Goal: Information Seeking & Learning: Learn about a topic

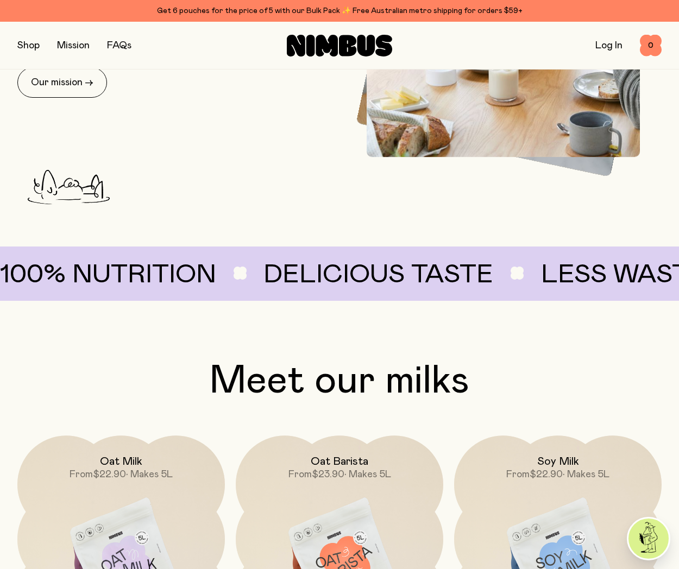
scroll to position [652, 0]
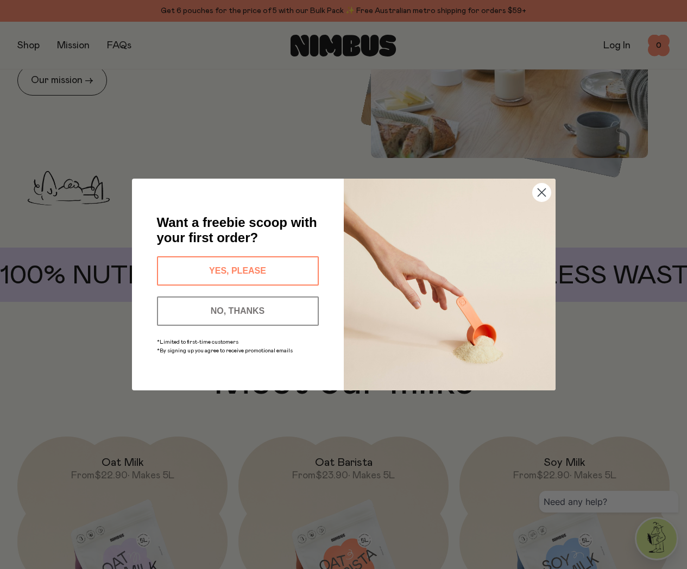
click at [542, 188] on circle "Close dialog" at bounding box center [541, 193] width 18 height 18
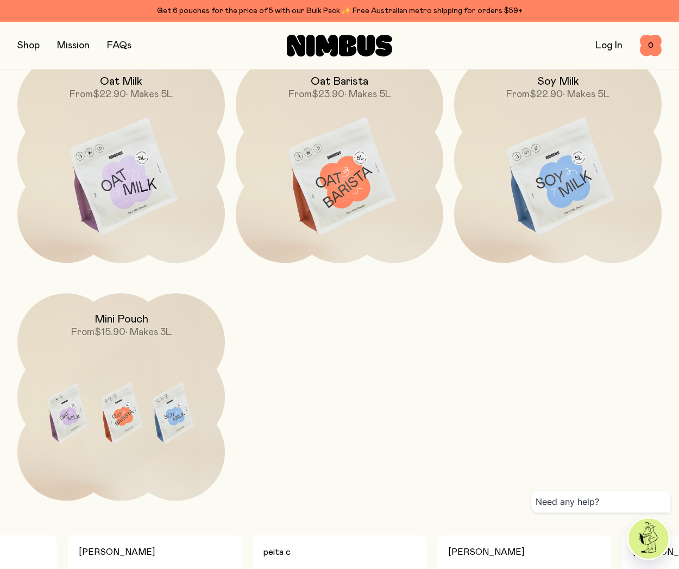
scroll to position [1195, 0]
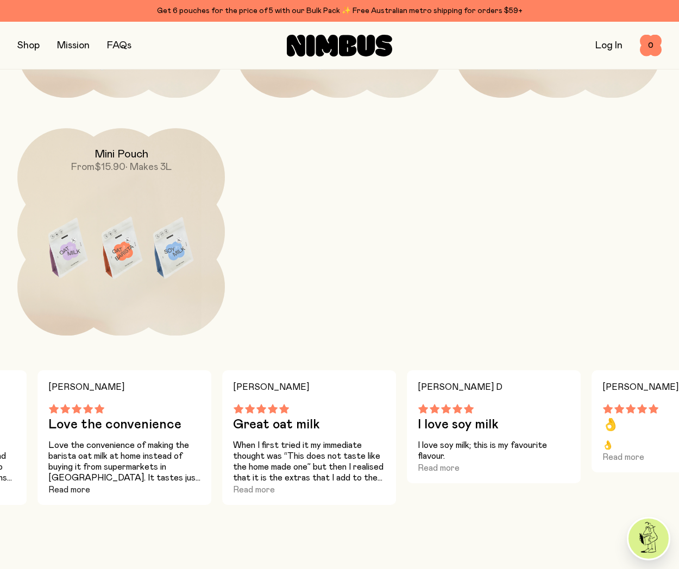
click at [62, 490] on button "Read more" at bounding box center [69, 490] width 42 height 13
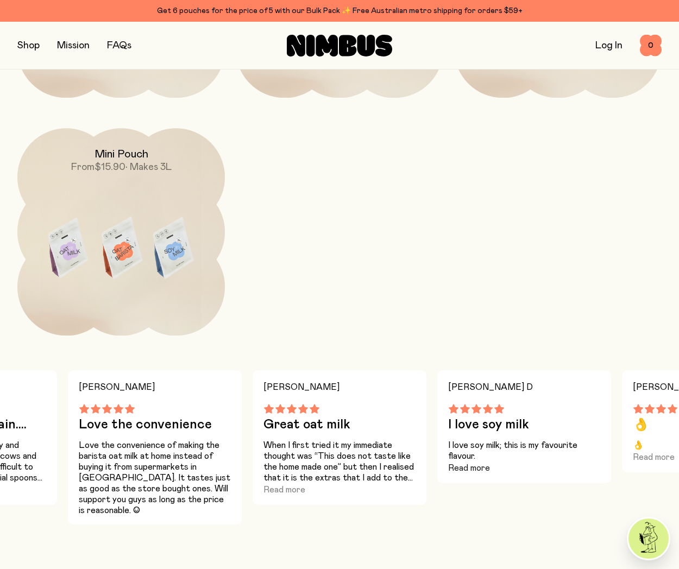
click at [475, 468] on button "Read more" at bounding box center [469, 468] width 42 height 13
drag, startPoint x: 568, startPoint y: 439, endPoint x: 454, endPoint y: 443, distance: 113.6
click at [454, 443] on div "[PERSON_NAME] D I love soy milk I love soy milk; this is my favourite flavour." at bounding box center [524, 421] width 174 height 100
click at [582, 422] on h3 "I love soy milk" at bounding box center [524, 424] width 152 height 13
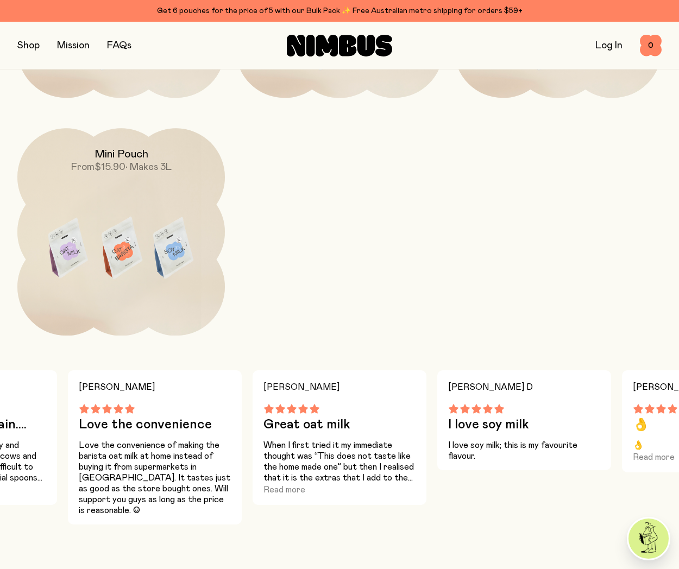
drag, startPoint x: 674, startPoint y: 431, endPoint x: 581, endPoint y: 438, distance: 93.1
click at [581, 438] on div "[PERSON_NAME] Less waste I love that this product means less waste. This will b…" at bounding box center [339, 448] width 679 height 154
drag, startPoint x: 93, startPoint y: 466, endPoint x: 303, endPoint y: 466, distance: 209.2
click at [303, 466] on div "[PERSON_NAME] Less waste I love that this product means less waste. This will b…" at bounding box center [339, 448] width 679 height 154
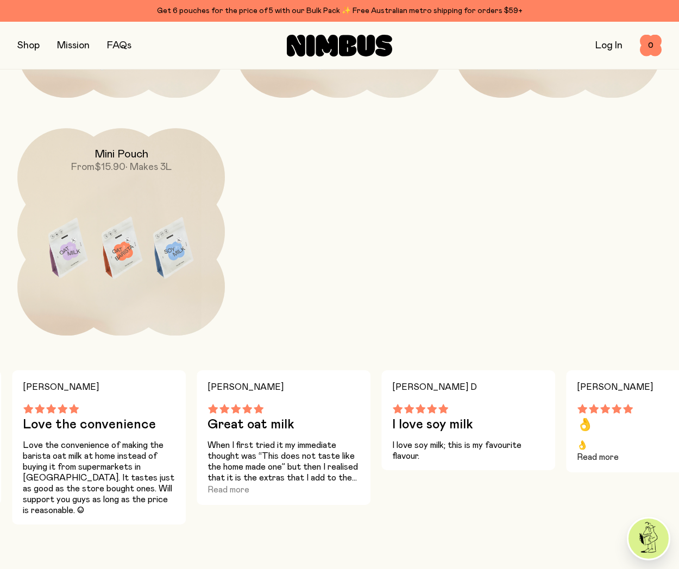
click at [600, 456] on button "Read more" at bounding box center [598, 457] width 42 height 13
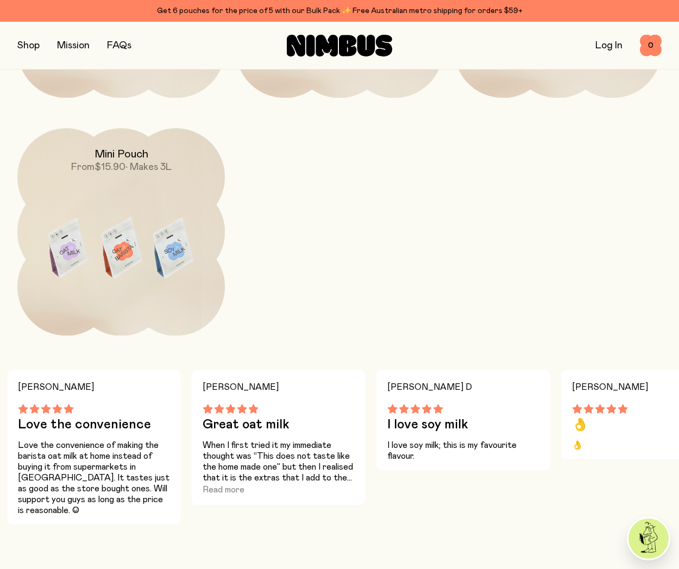
drag, startPoint x: 74, startPoint y: 462, endPoint x: 216, endPoint y: 466, distance: 141.9
click at [216, 467] on div "[PERSON_NAME] Less waste I love that this product means less waste. This will b…" at bounding box center [339, 448] width 679 height 154
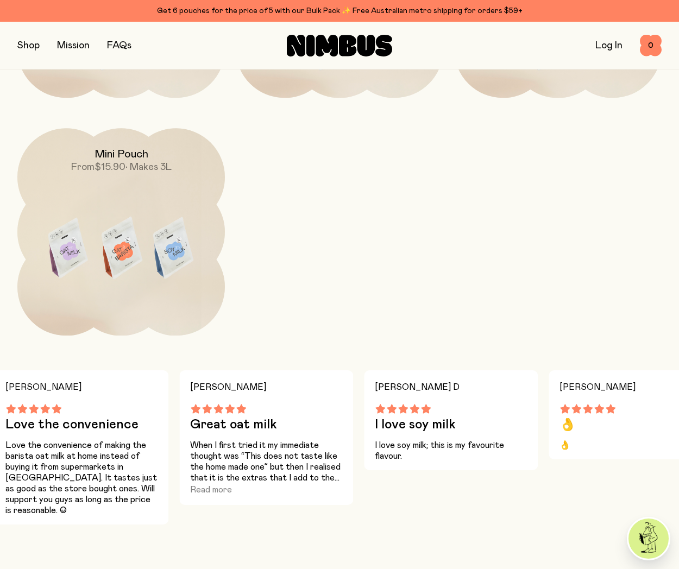
drag, startPoint x: 210, startPoint y: 446, endPoint x: 249, endPoint y: 447, distance: 39.7
click at [249, 447] on div "[PERSON_NAME] Less waste I love that this product means less waste. This will b…" at bounding box center [339, 448] width 679 height 154
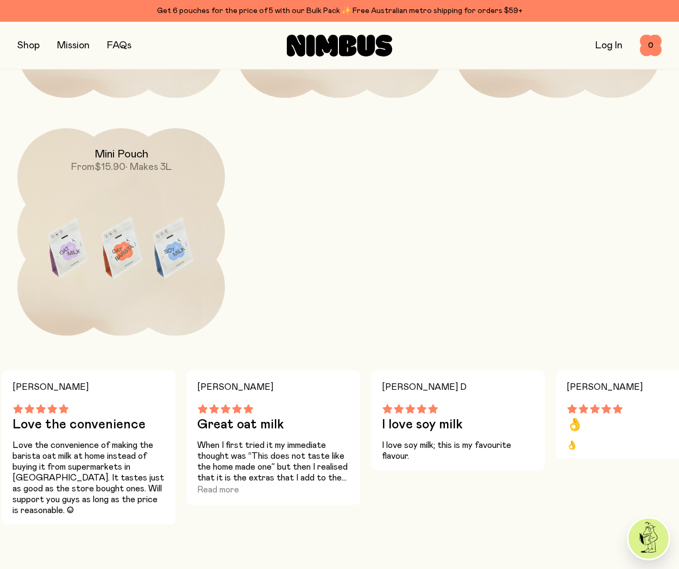
drag, startPoint x: 666, startPoint y: 411, endPoint x: 760, endPoint y: 405, distance: 94.2
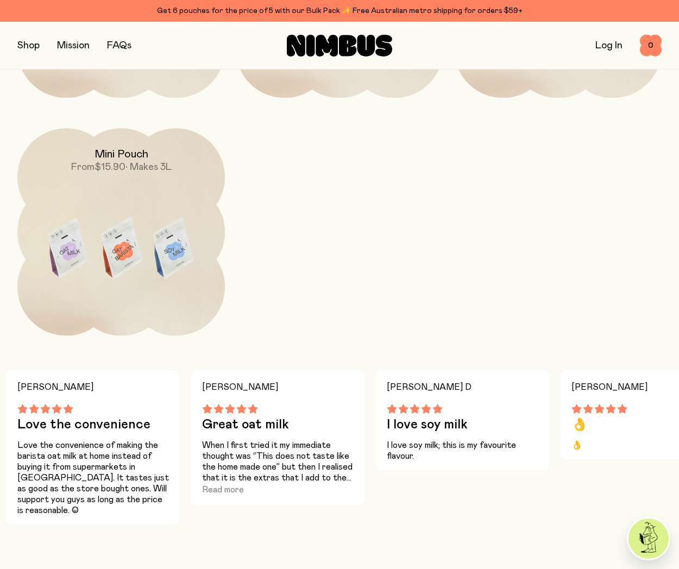
drag, startPoint x: 595, startPoint y: 435, endPoint x: 656, endPoint y: 438, distance: 61.0
click at [656, 438] on div "[PERSON_NAME] Less waste I love that this product means less waste. This will b…" at bounding box center [339, 448] width 679 height 154
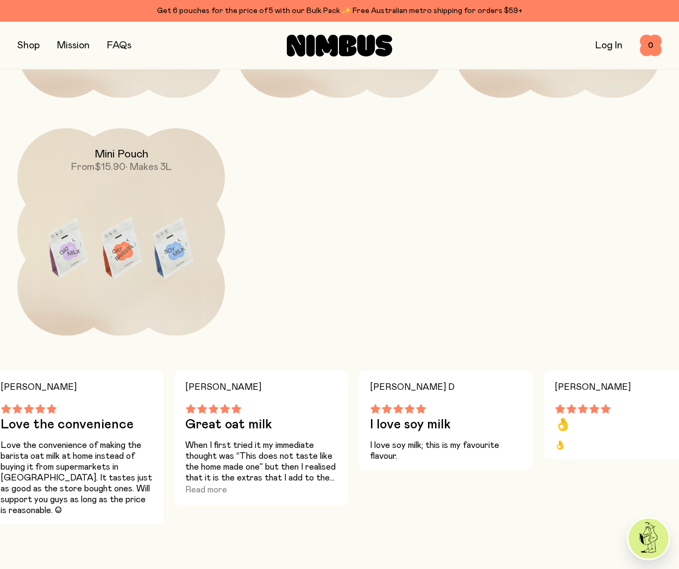
click at [16, 284] on section "Meet our milks Oat Milk From $22.90 • Makes 5L Oat Barista From $23.90 • Makes …" at bounding box center [339, 170] width 679 height 709
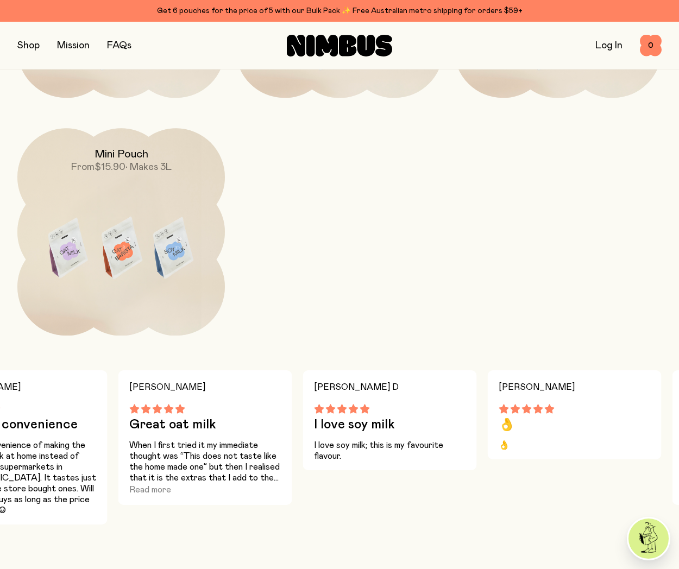
click at [26, 45] on button "button" at bounding box center [28, 45] width 22 height 15
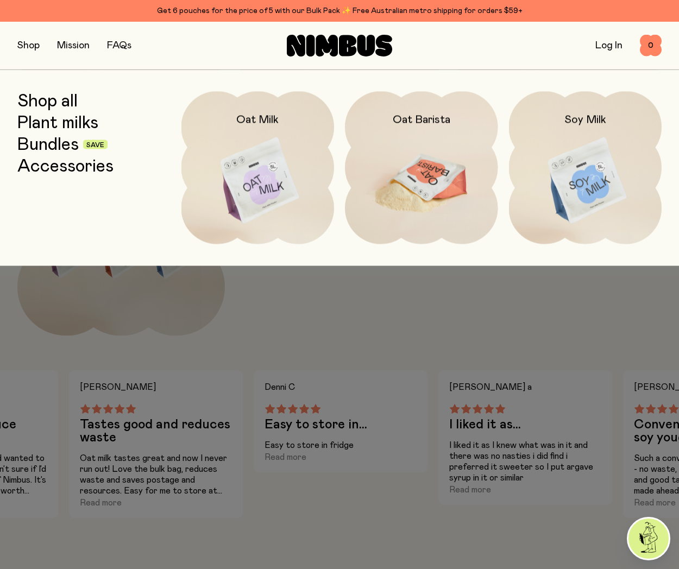
click at [408, 176] on img at bounding box center [421, 181] width 153 height 180
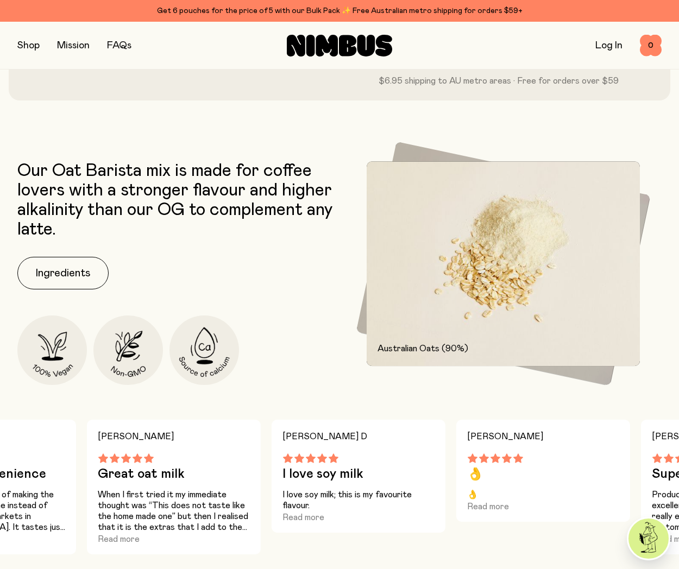
scroll to position [435, 0]
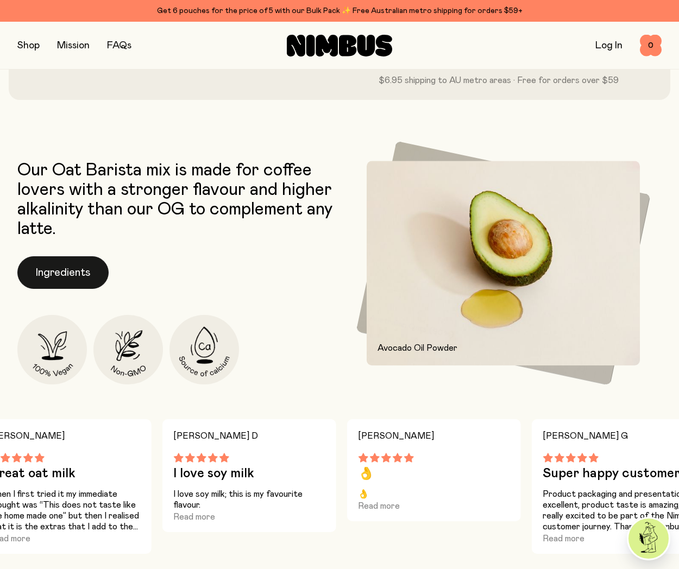
click at [50, 273] on button "Ingredients" at bounding box center [62, 272] width 91 height 33
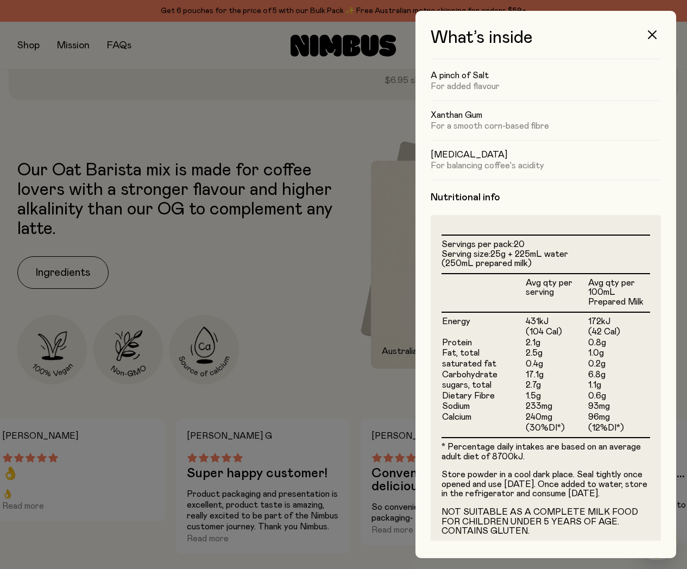
scroll to position [183, 0]
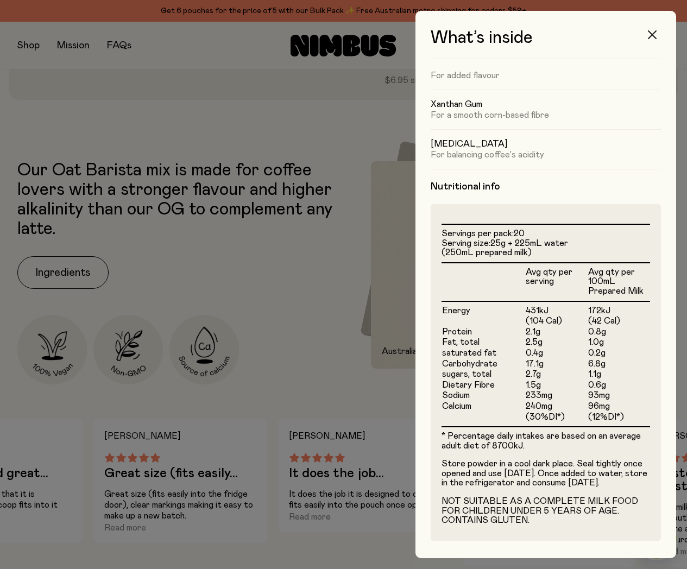
click at [655, 33] on icon "button" at bounding box center [652, 34] width 9 height 9
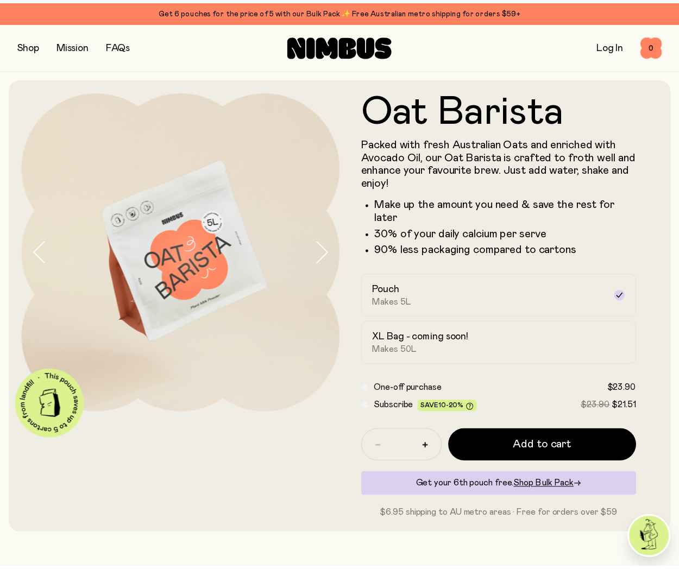
scroll to position [435, 0]
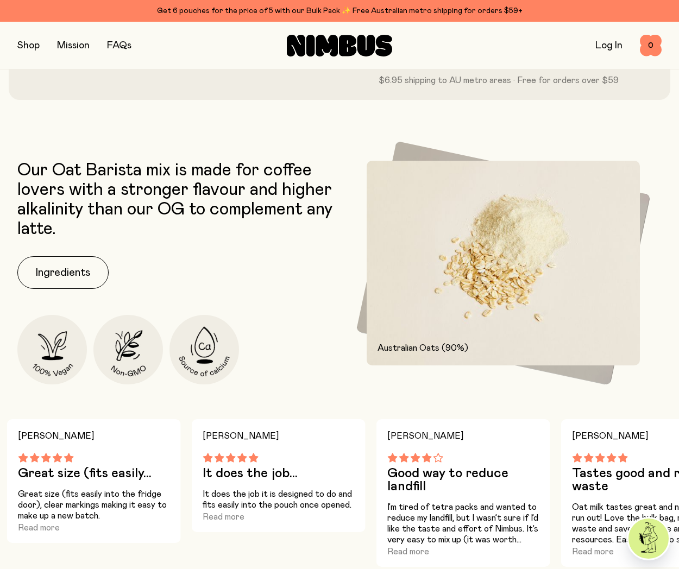
click at [22, 48] on button "button" at bounding box center [28, 45] width 22 height 15
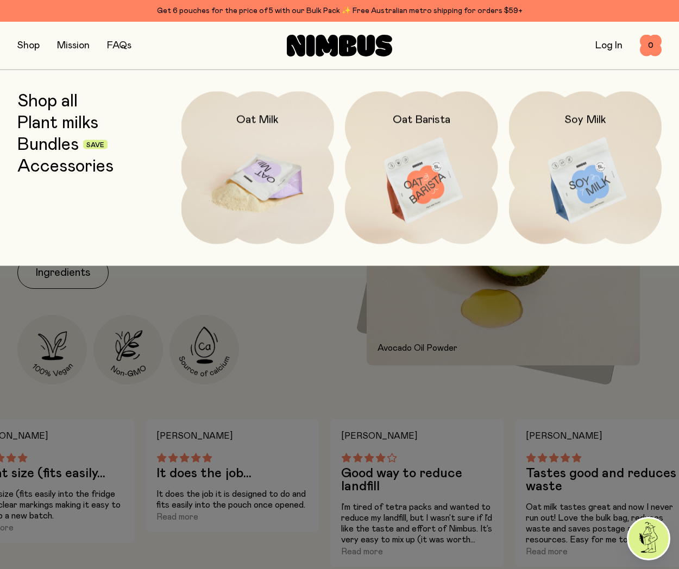
click at [252, 179] on img at bounding box center [257, 181] width 153 height 180
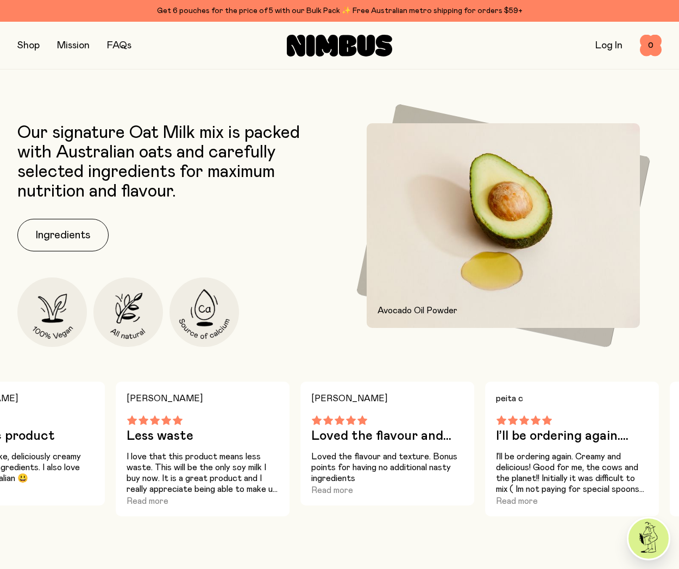
scroll to position [435, 0]
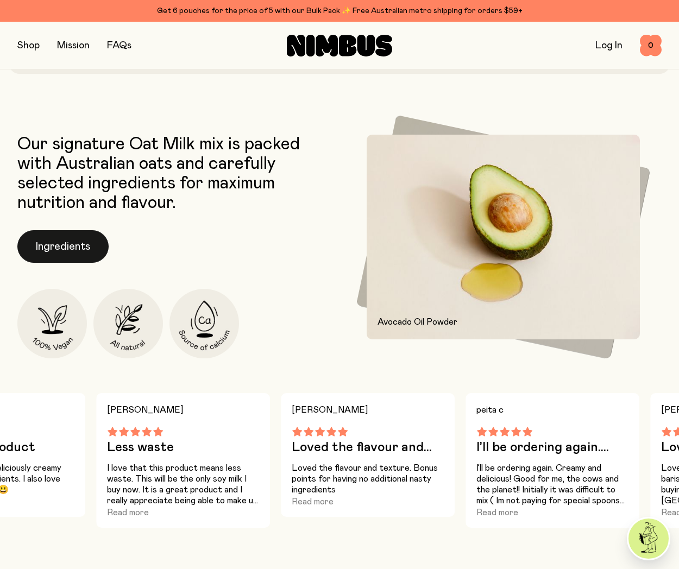
click at [39, 245] on button "Ingredients" at bounding box center [62, 246] width 91 height 33
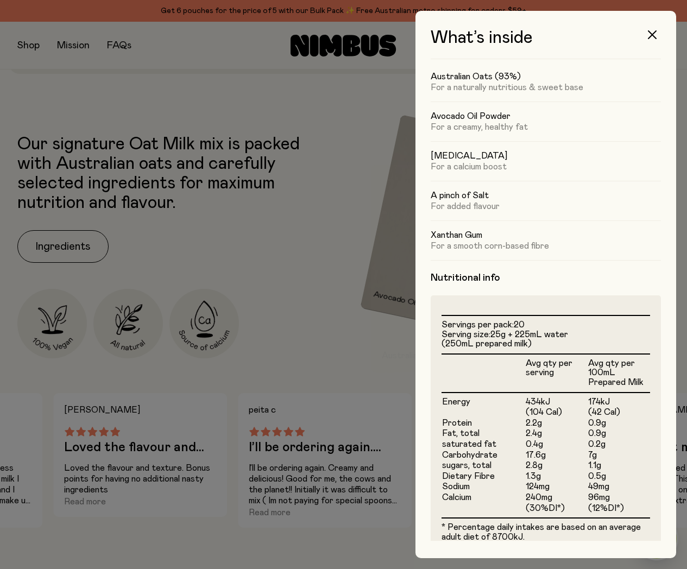
scroll to position [109, 0]
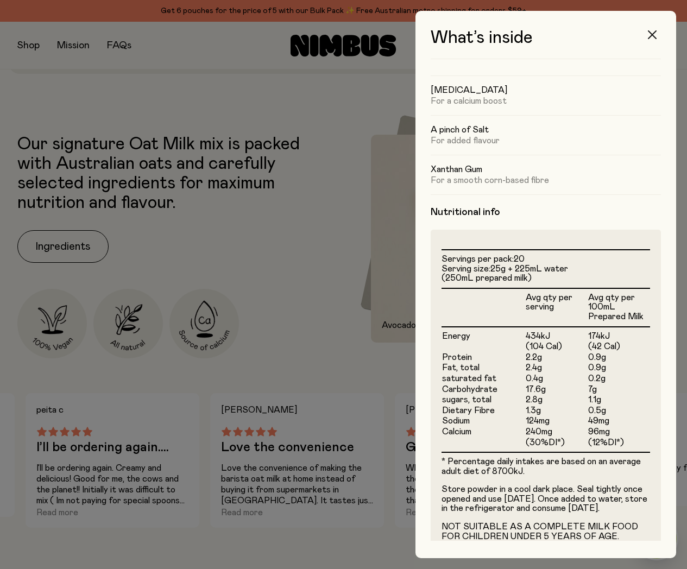
click at [653, 28] on button "button" at bounding box center [653, 35] width 26 height 26
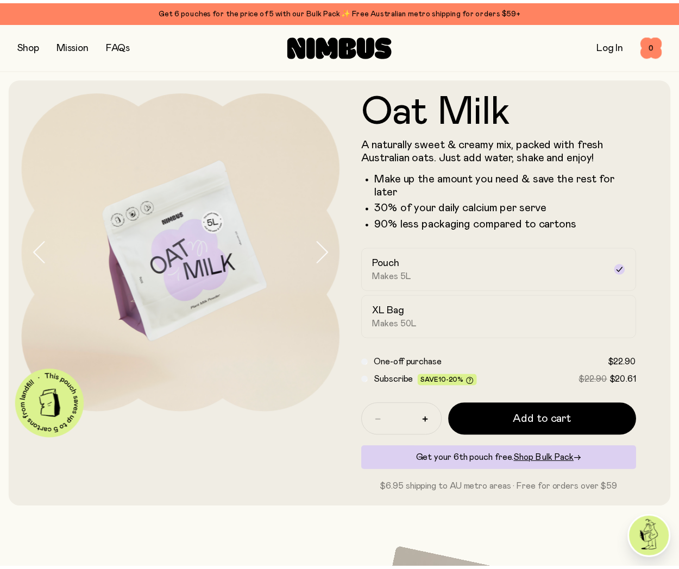
scroll to position [435, 0]
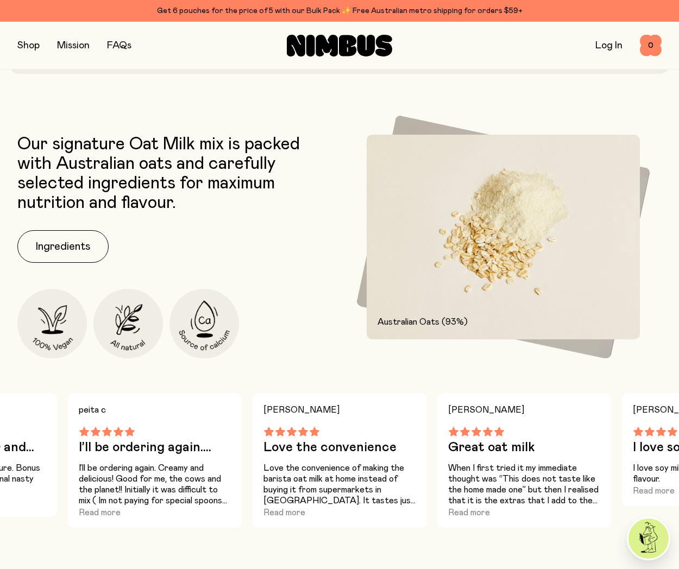
click at [25, 46] on button "button" at bounding box center [28, 45] width 22 height 15
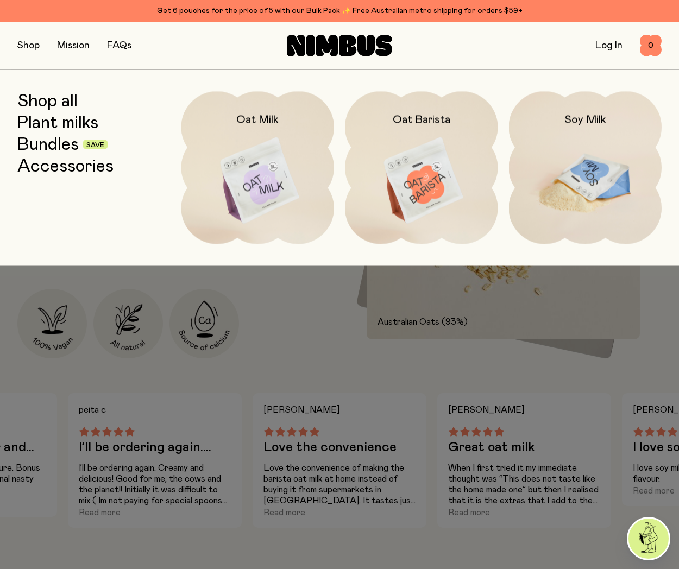
click at [588, 162] on img at bounding box center [585, 181] width 153 height 180
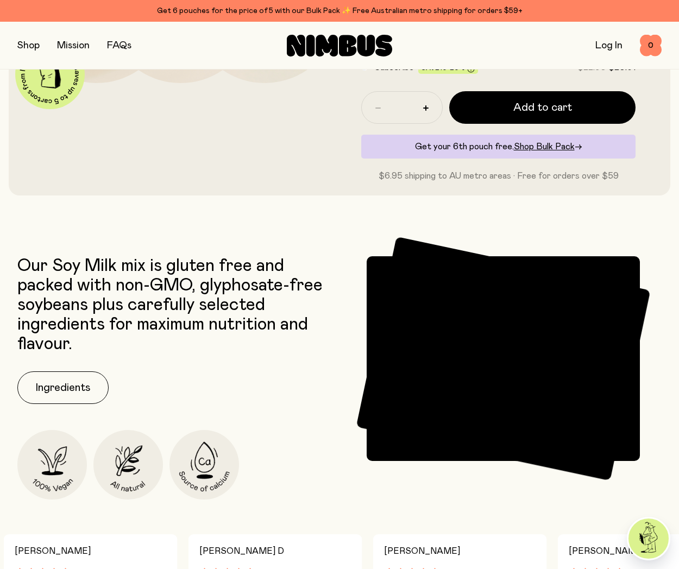
scroll to position [435, 0]
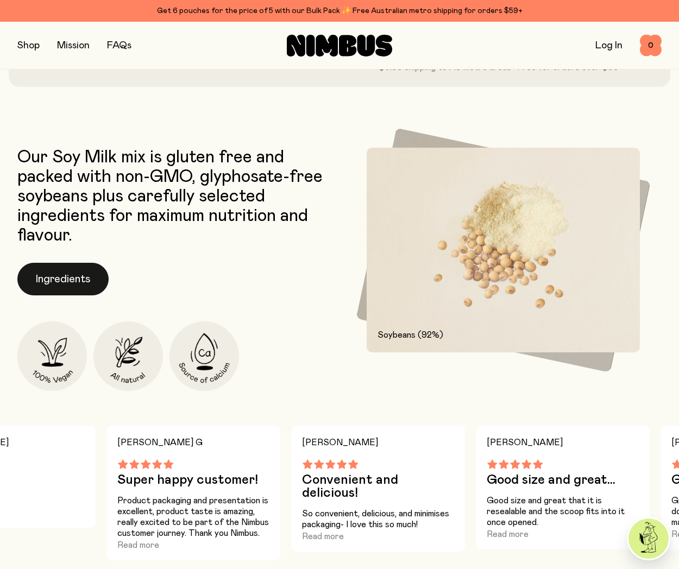
click at [56, 272] on button "Ingredients" at bounding box center [62, 279] width 91 height 33
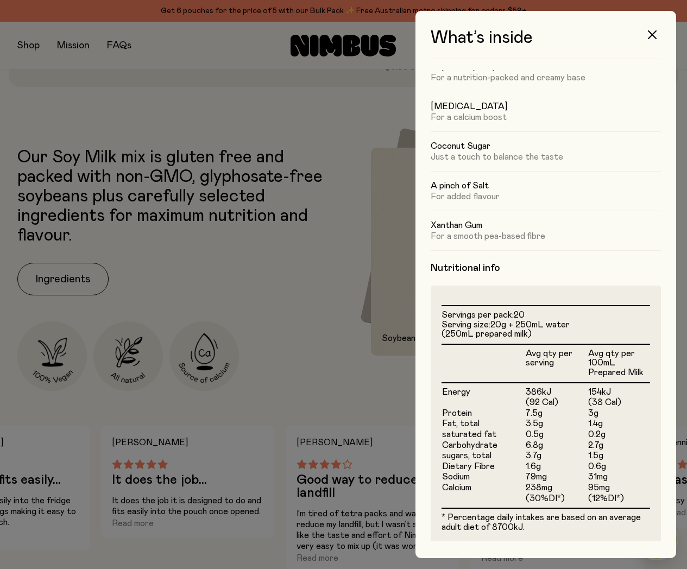
scroll to position [0, 0]
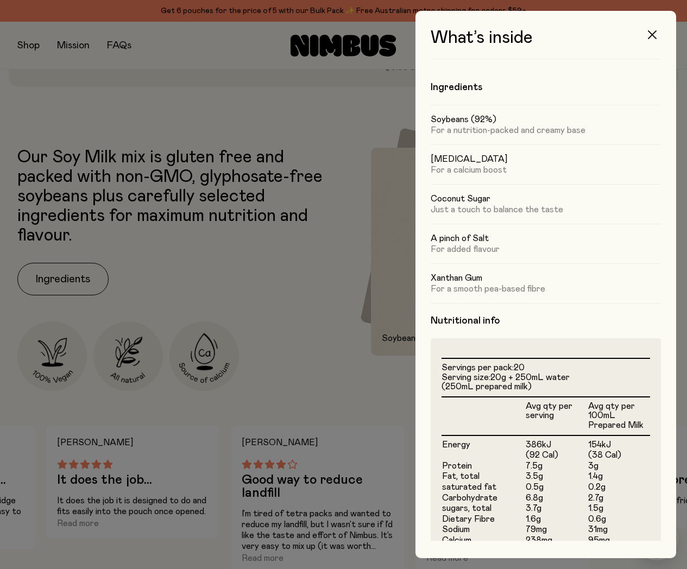
click at [647, 34] on button "button" at bounding box center [653, 35] width 26 height 26
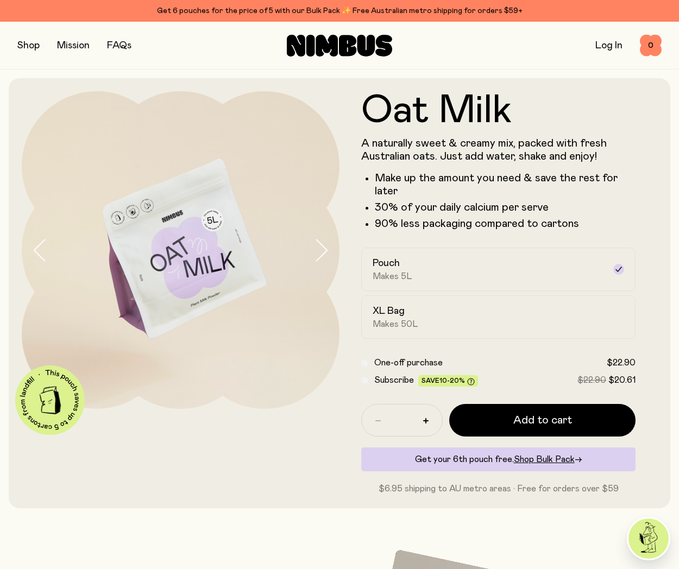
scroll to position [435, 0]
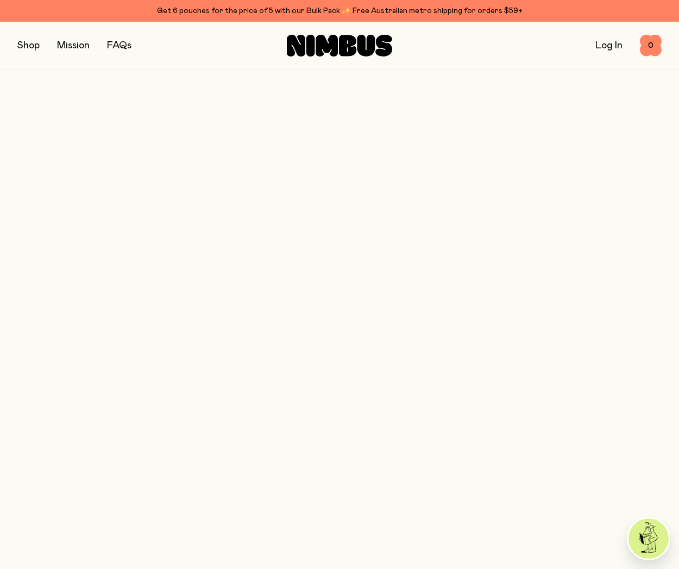
scroll to position [1195, 0]
